Goal: Navigation & Orientation: Find specific page/section

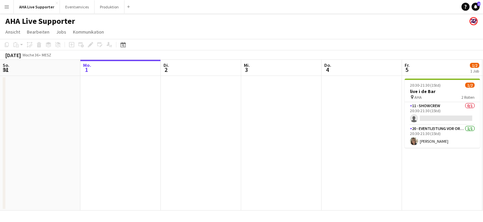
scroll to position [0, 312]
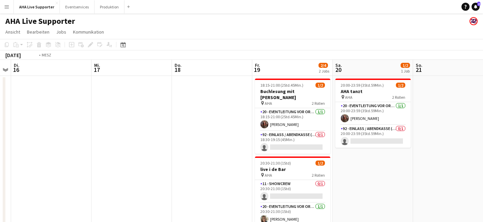
scroll to position [0, 195]
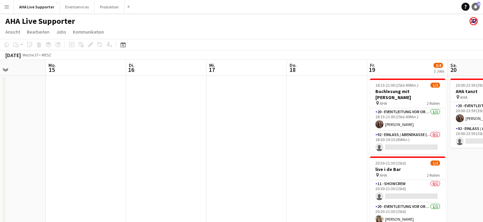
click at [476, 7] on icon at bounding box center [475, 6] width 3 height 3
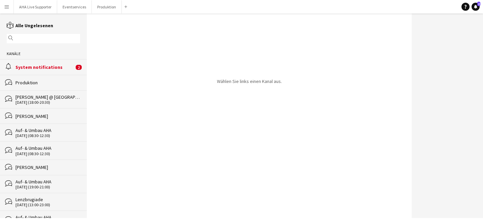
click at [56, 72] on div "alarm System notifications 2" at bounding box center [43, 66] width 87 height 15
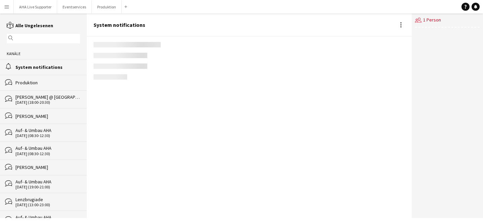
scroll to position [1094, 0]
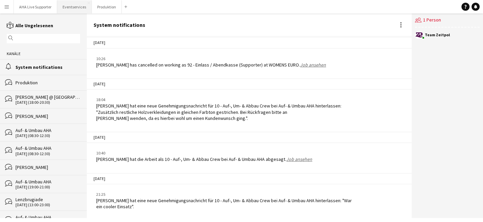
click at [67, 5] on button "Eventservices Schließen" at bounding box center [74, 6] width 35 height 13
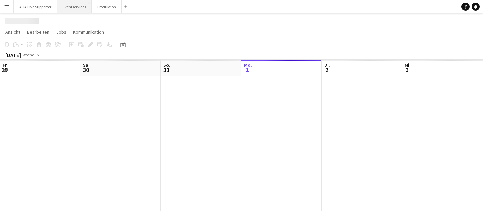
scroll to position [0, 161]
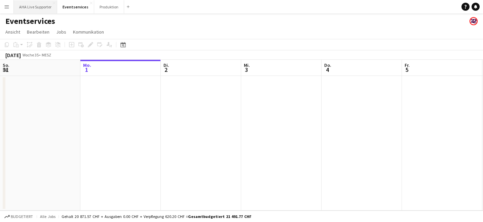
click at [44, 5] on button "AHA Live Supporter Schließen" at bounding box center [35, 6] width 43 height 13
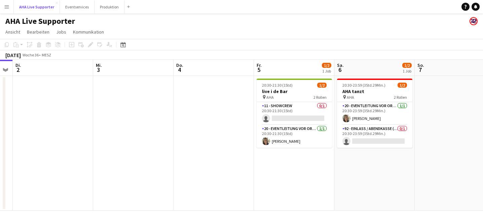
scroll to position [0, 321]
